Goal: Transaction & Acquisition: Download file/media

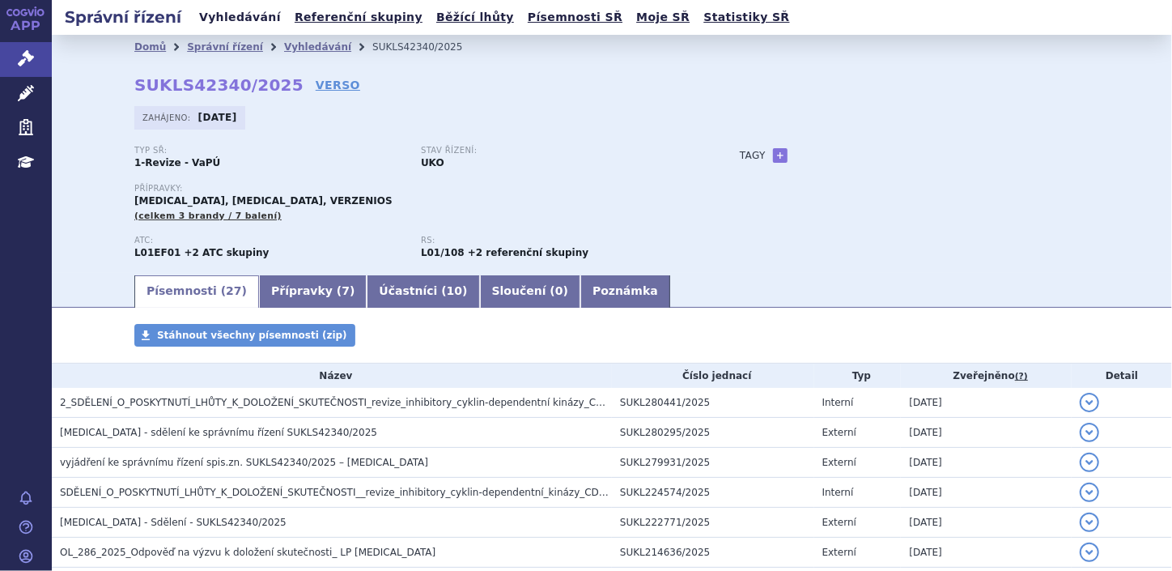
click at [225, 17] on link "Vyhledávání" at bounding box center [239, 17] width 91 height 22
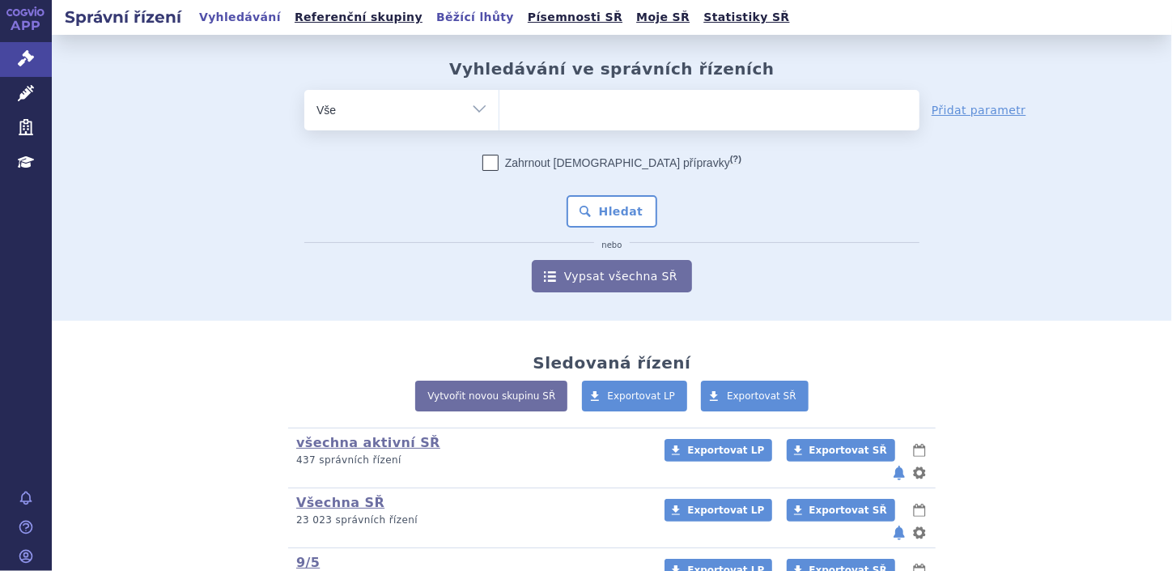
click at [431, 21] on link "Běžící lhůty" at bounding box center [474, 17] width 87 height 22
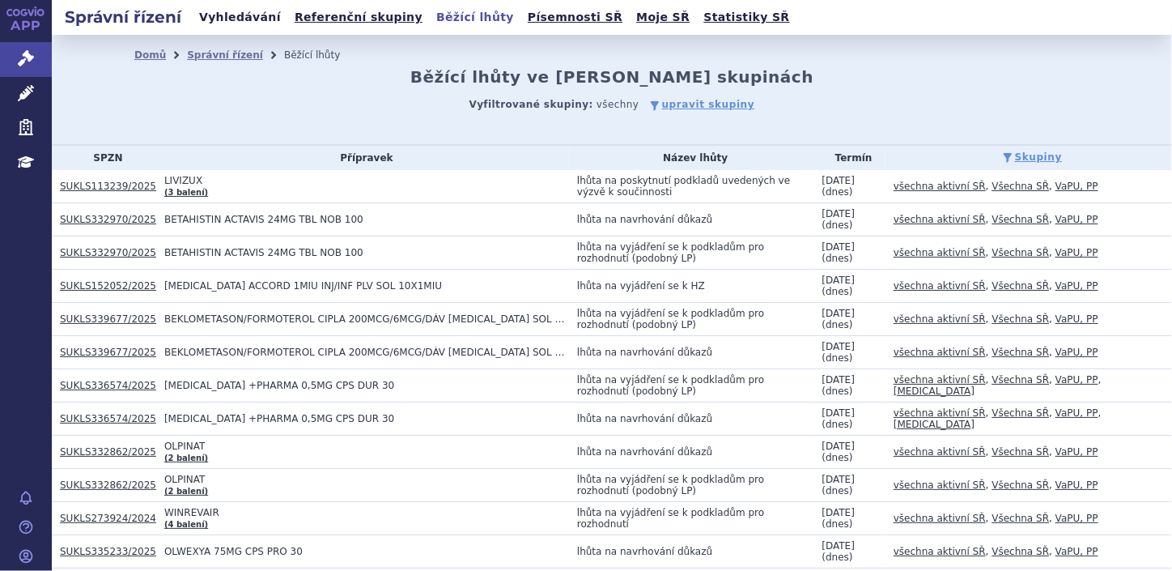
click at [239, 17] on link "Vyhledávání" at bounding box center [239, 17] width 91 height 22
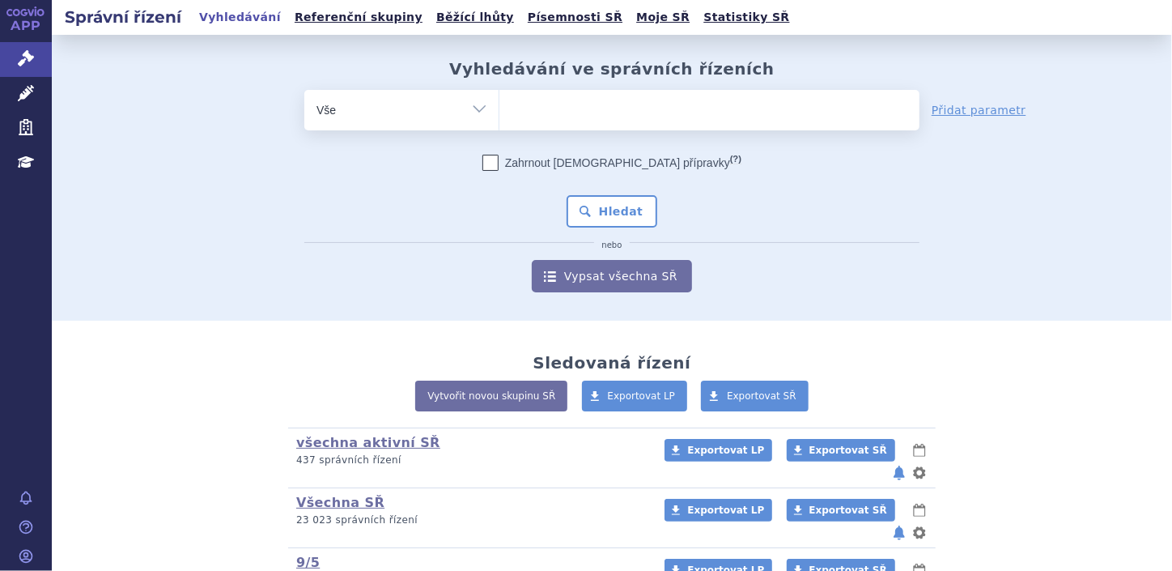
click at [572, 118] on ul at bounding box center [709, 107] width 420 height 34
click at [499, 118] on select at bounding box center [499, 109] width 1 height 40
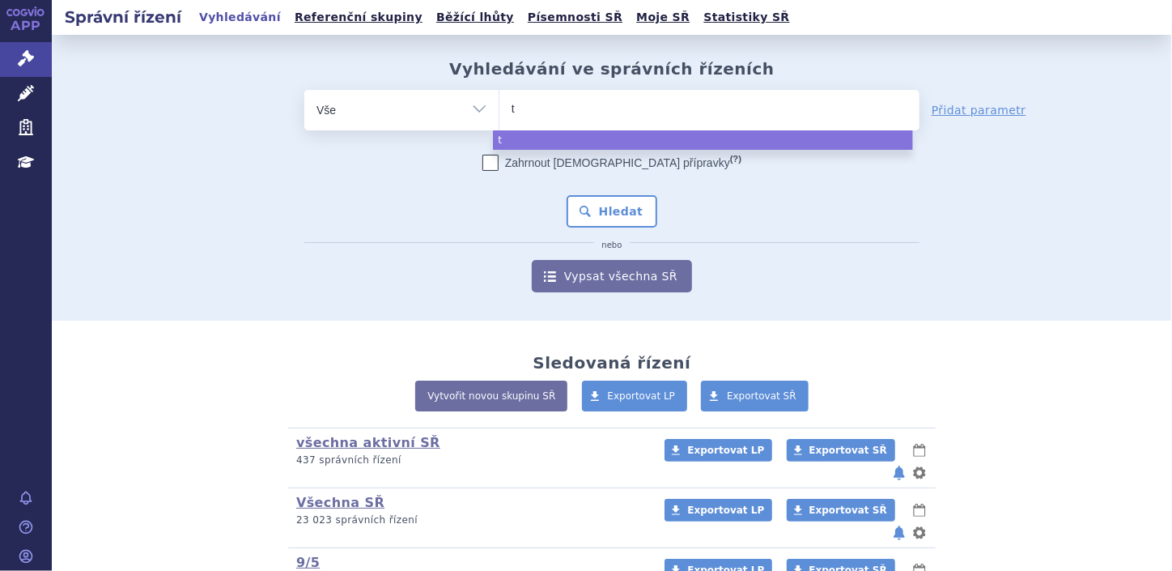
type input "tr"
type input "truq"
type input "truqaP"
type input "truqa"
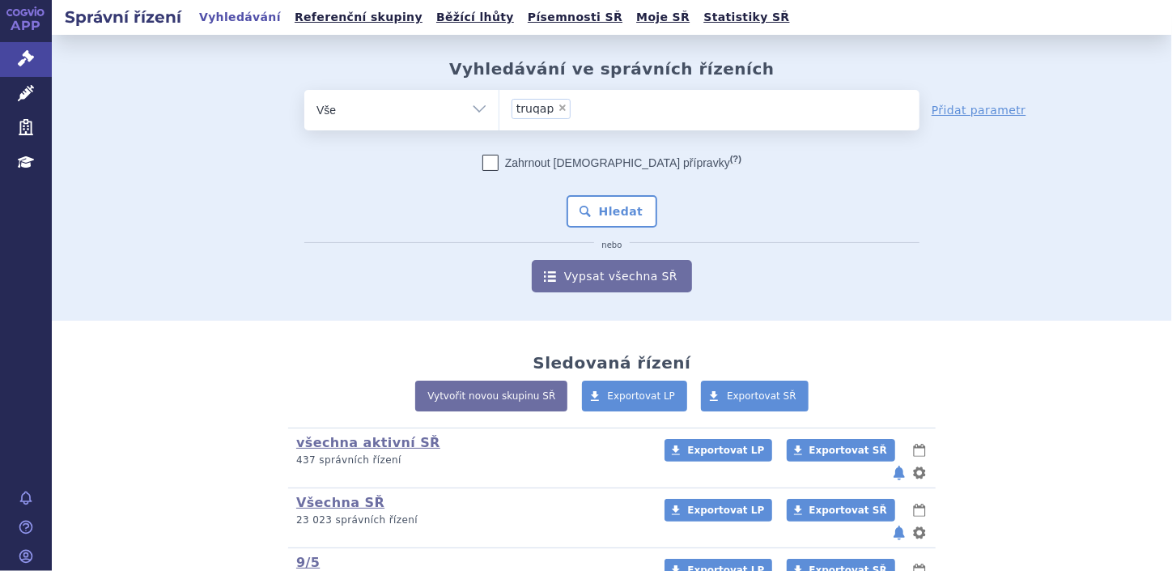
select select "truqap"
click at [598, 195] on div "Zahrnout bratrské přípravky (?) * Pozor, hledání dle vyhledávacího parametru In…" at bounding box center [611, 224] width 615 height 138
click at [601, 204] on button "Hledat" at bounding box center [612, 211] width 91 height 32
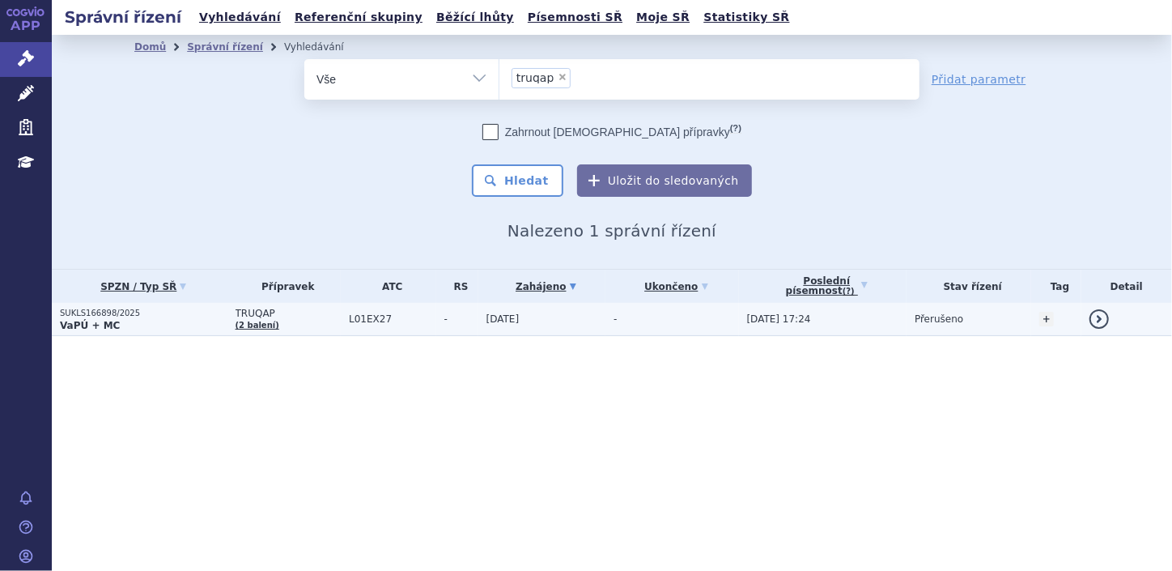
click at [85, 315] on p "SUKLS166898/2025" at bounding box center [144, 313] width 168 height 11
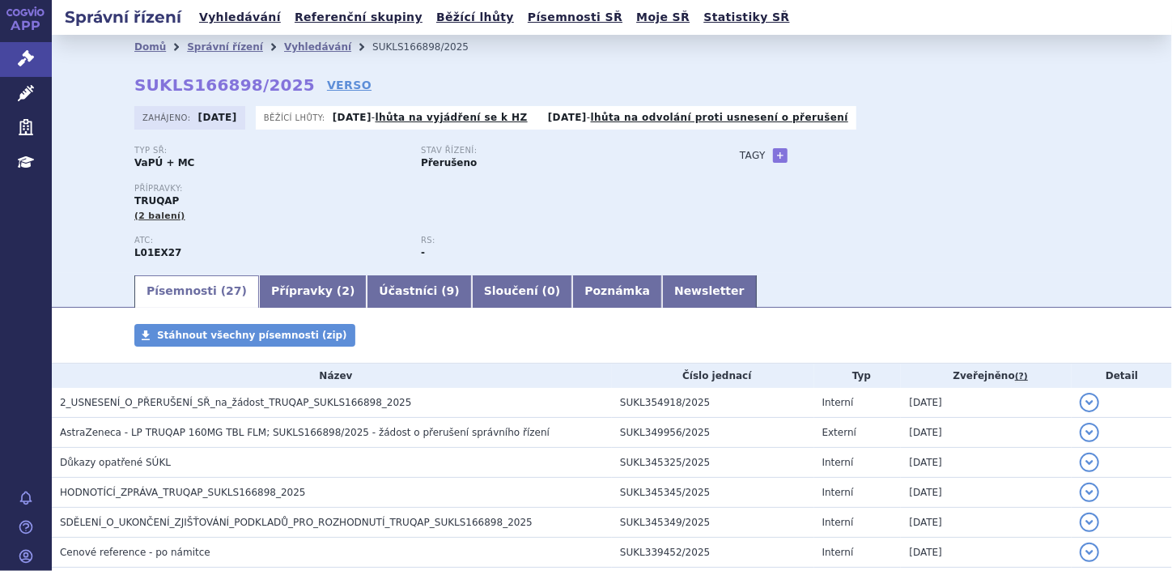
scroll to position [307, 0]
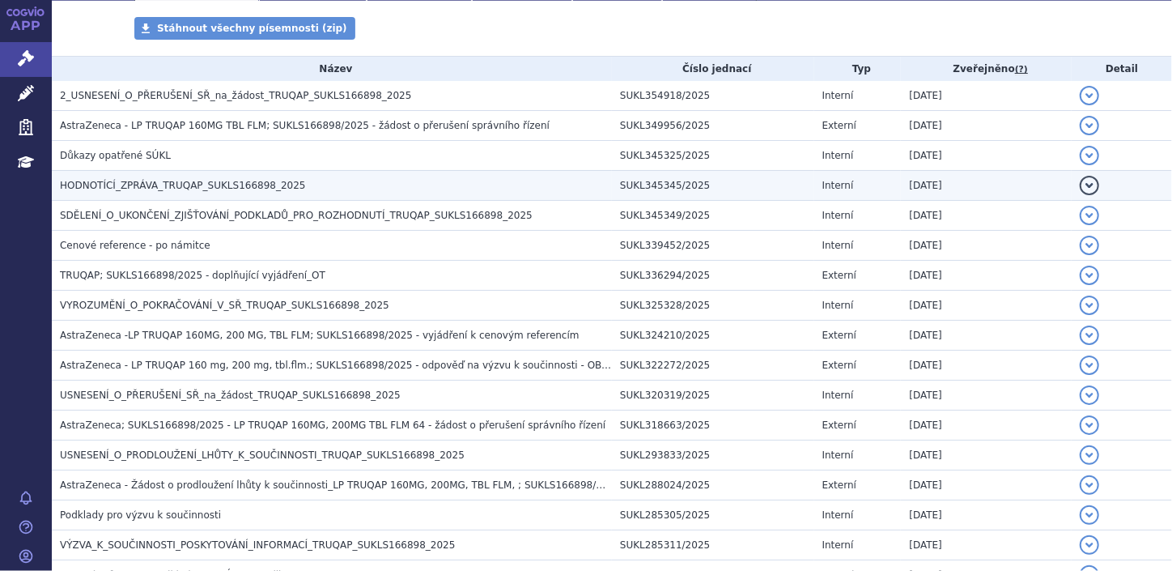
click at [99, 180] on span "HODNOTÍCÍ_ZPRÁVA_TRUQAP_SUKLS166898_2025" at bounding box center [183, 185] width 246 height 11
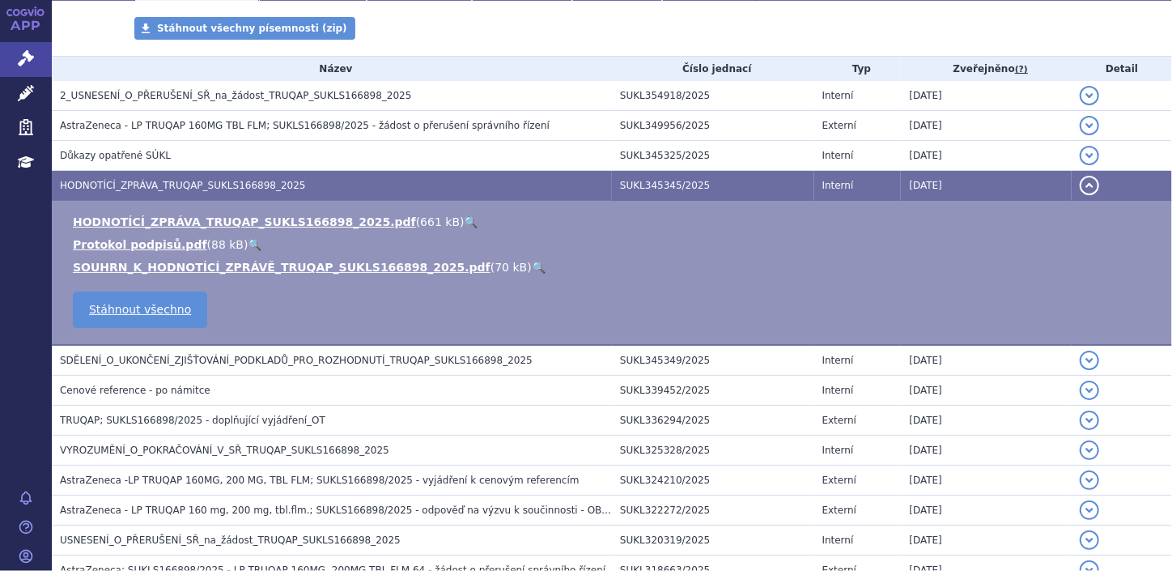
click at [121, 213] on td "HODNOTÍCÍ_ZPRÁVA_TRUQAP_SUKLS166898_2025.pdf ( 661 kB ) 🔍 Protokol podpisů.pdf …" at bounding box center [612, 273] width 1120 height 145
click at [128, 224] on link "HODNOTÍCÍ_ZPRÁVA_TRUQAP_SUKLS166898_2025.pdf" at bounding box center [244, 221] width 343 height 13
